Goal: Information Seeking & Learning: Stay updated

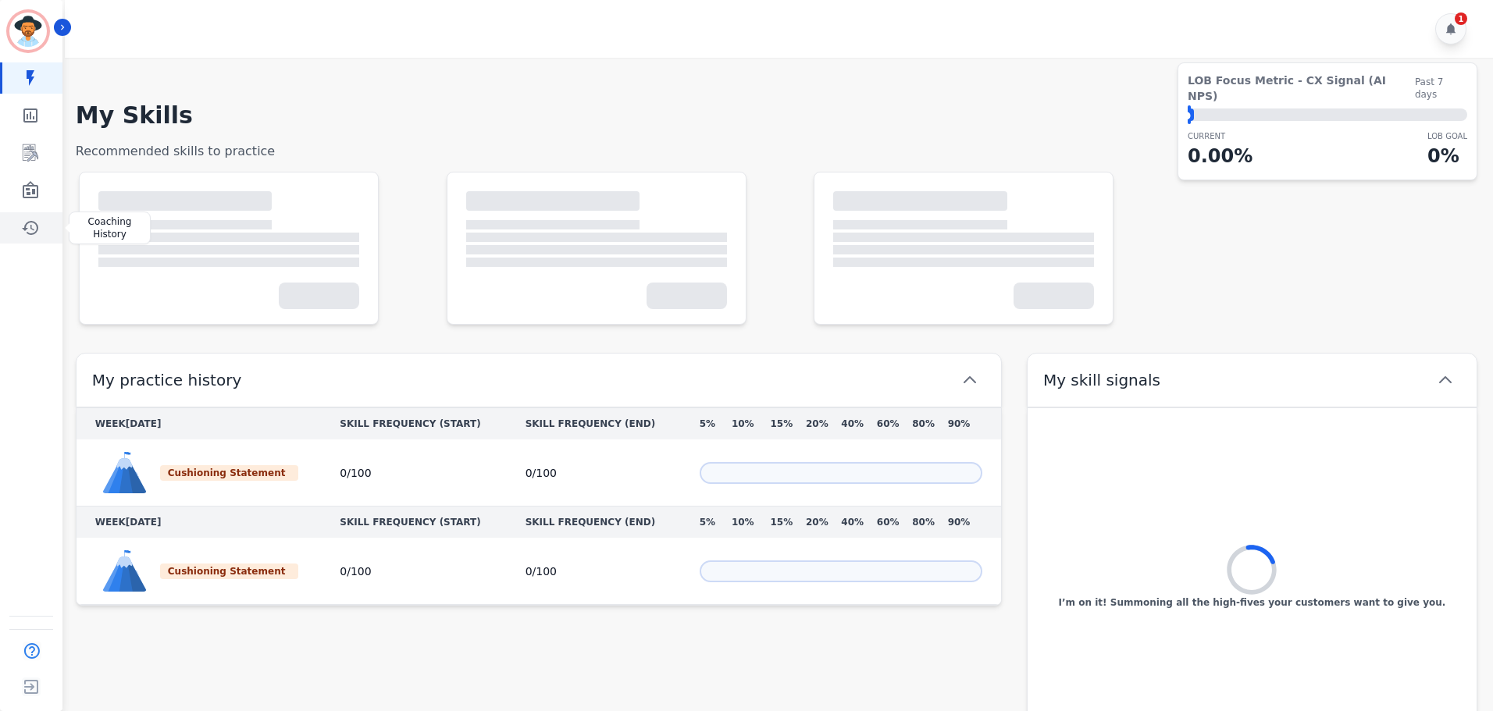
click at [29, 226] on icon "Sidebar" at bounding box center [30, 228] width 19 height 19
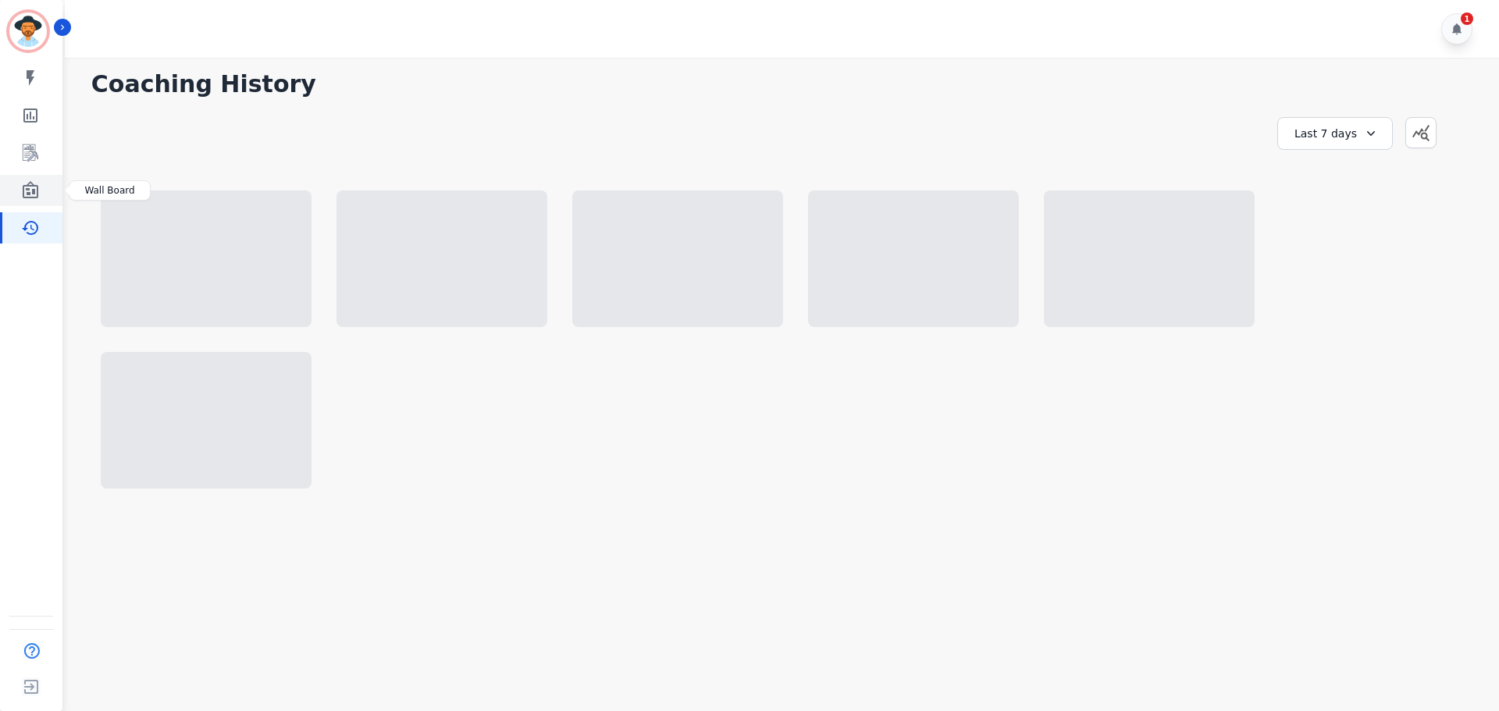
click at [25, 194] on icon "Sidebar" at bounding box center [30, 190] width 19 height 19
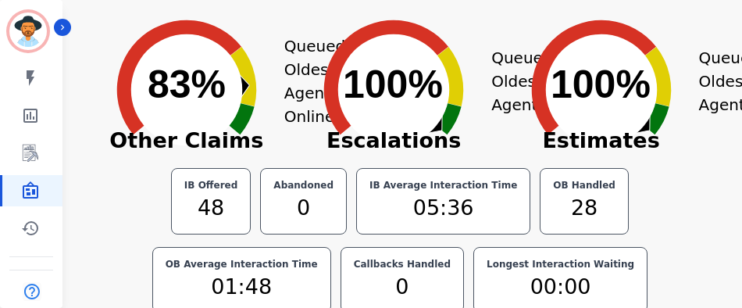
scroll to position [362, 0]
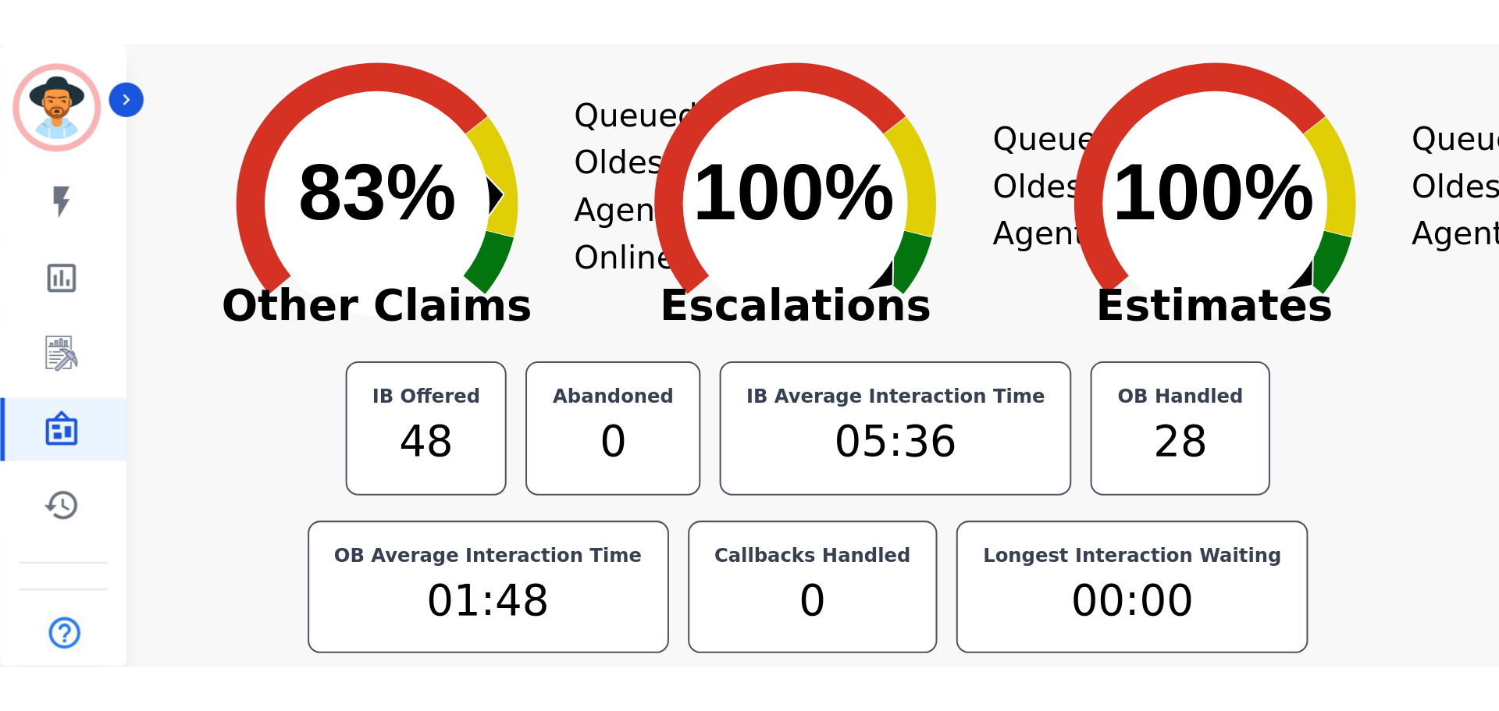
scroll to position [0, 0]
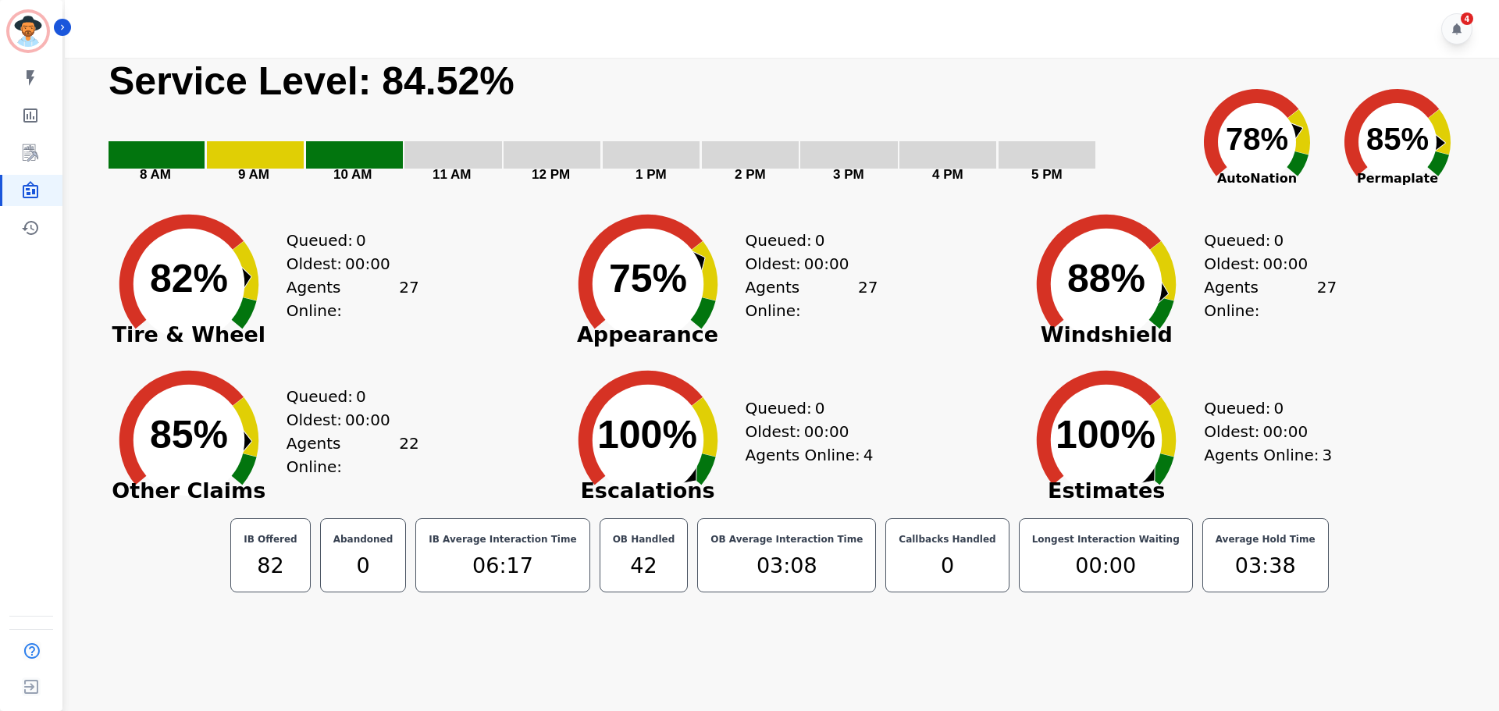
click at [524, 307] on div "Created with Highcharts 10.3.3 85% ​ 85% Other Claims Queued: 0 Oldest: 00:00 A…" at bounding box center [320, 429] width 459 height 156
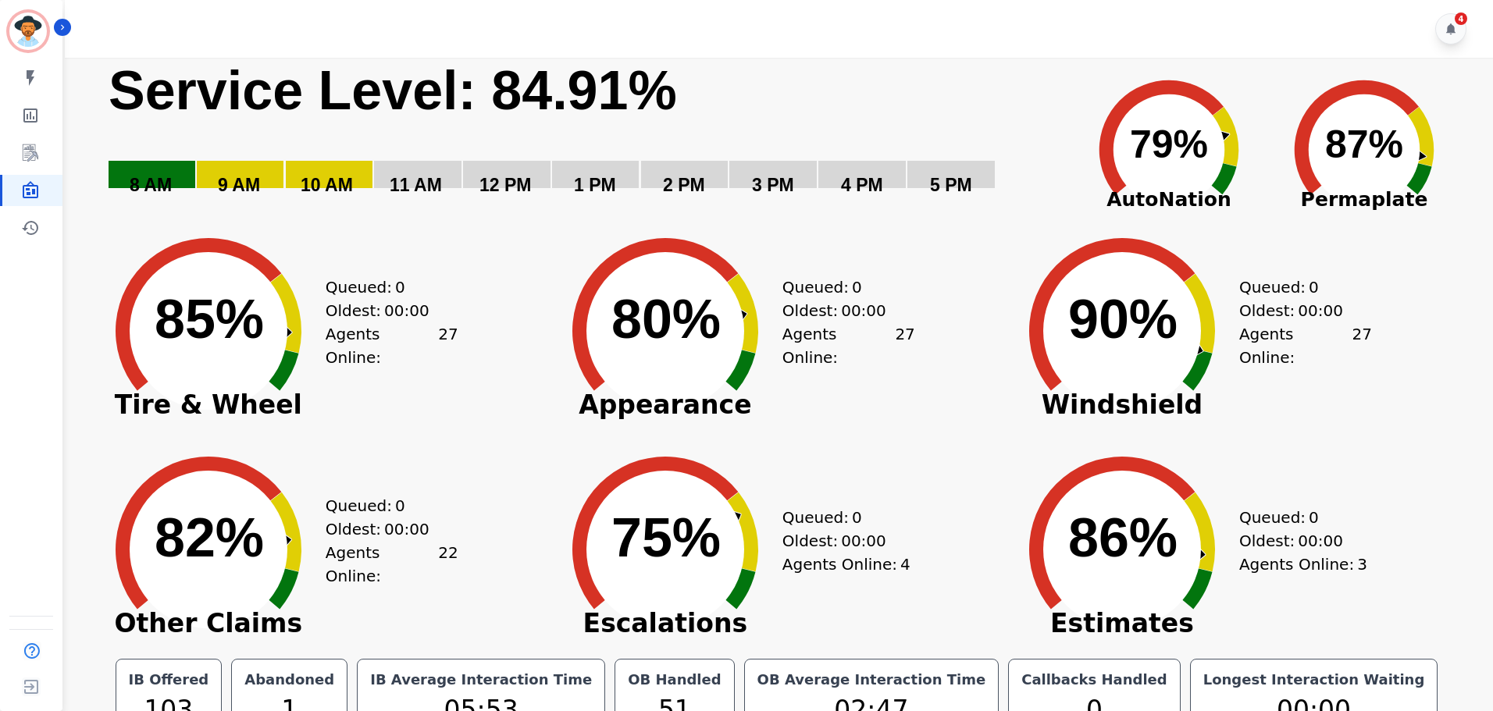
drag, startPoint x: 1413, startPoint y: 369, endPoint x: 935, endPoint y: 422, distance: 480.0
click at [935, 422] on div "Created with Highcharts 10.3.3 80% ​ 80% Appearance Queued: 0 Oldest: 00:00 Age…" at bounding box center [776, 319] width 457 height 219
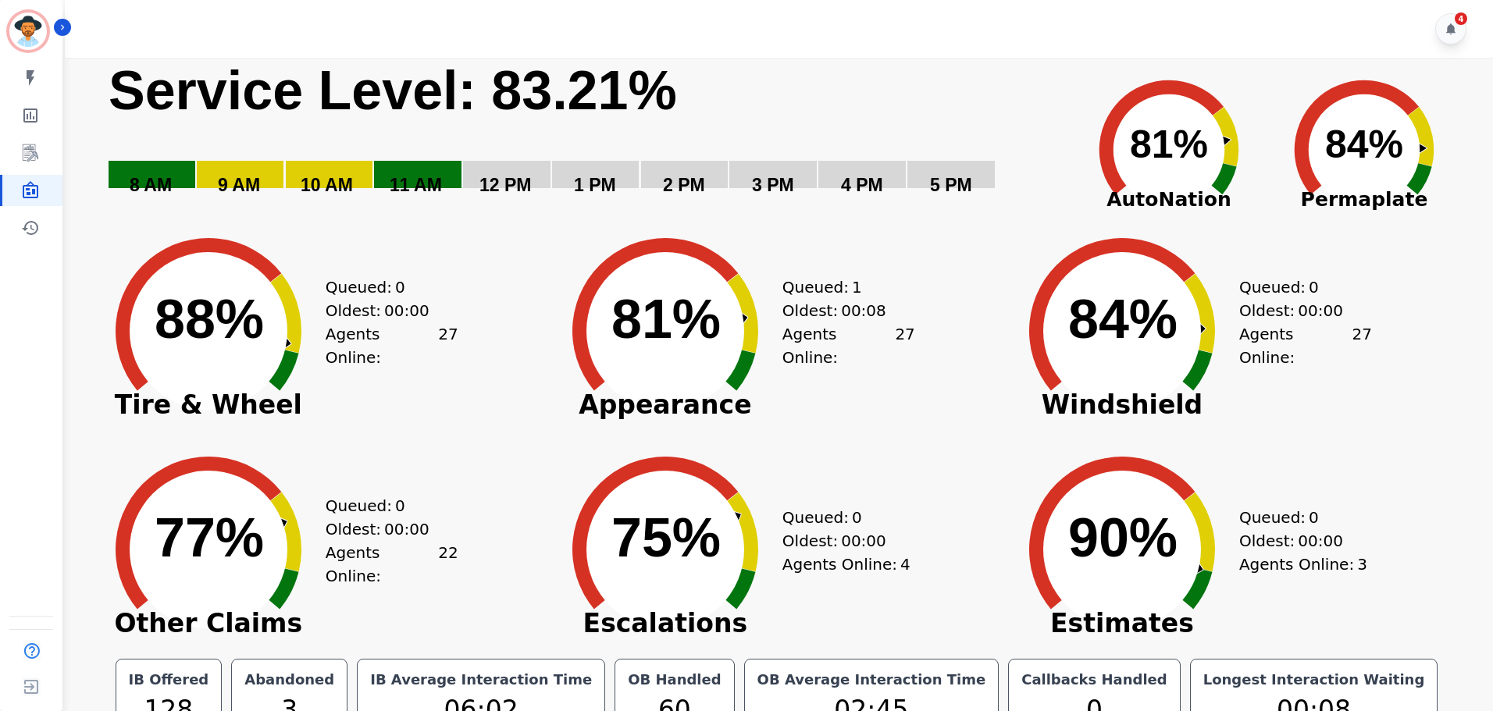
click at [469, 268] on div "Created with Highcharts 10.3.3 88% ​ 88% Tire & Wheel Queued: 0 Oldest: 00:00 A…" at bounding box center [319, 319] width 457 height 219
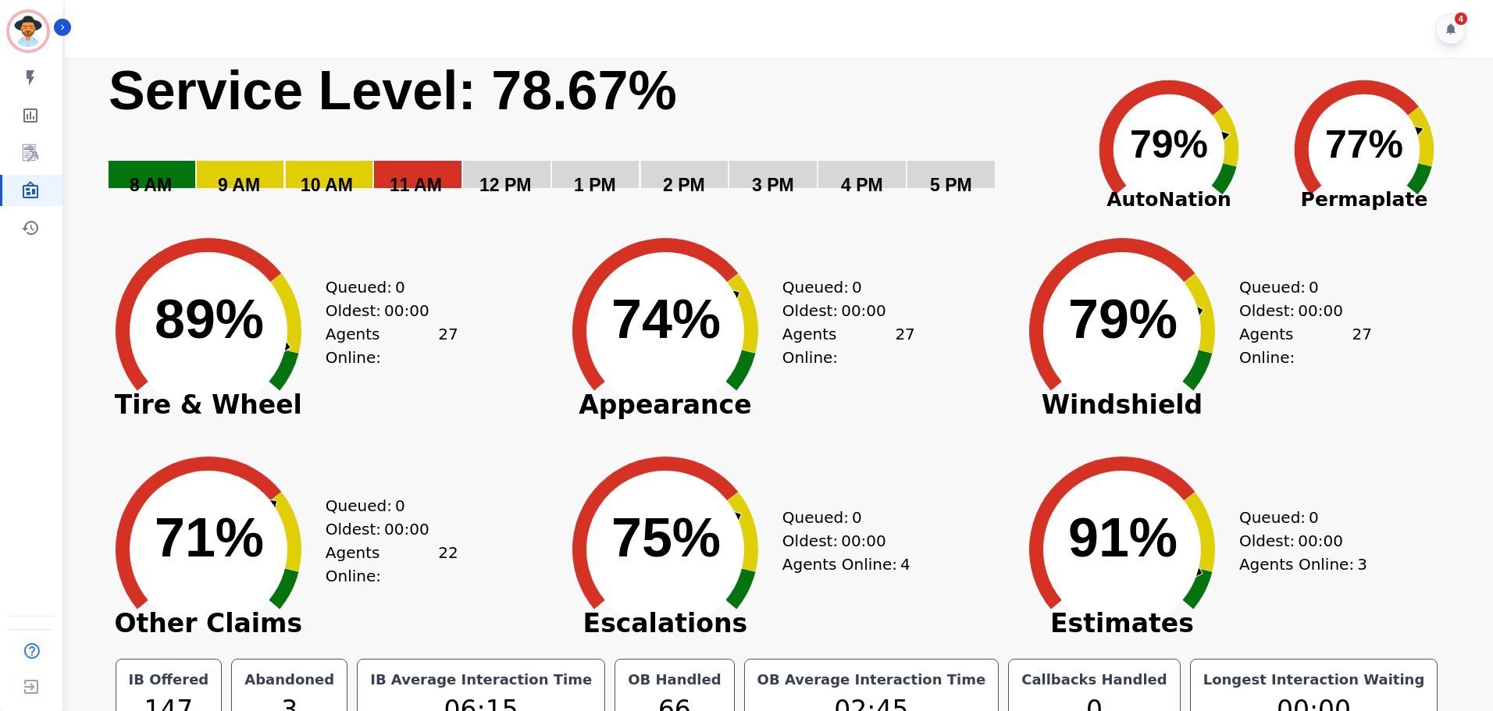
click at [1380, 443] on div "Created with Highcharts 10.3.3 91% ​ 91% Estimates Queued: 0 Oldest: 00:00 Agen…" at bounding box center [1233, 538] width 457 height 219
